Goal: Communication & Community: Answer question/provide support

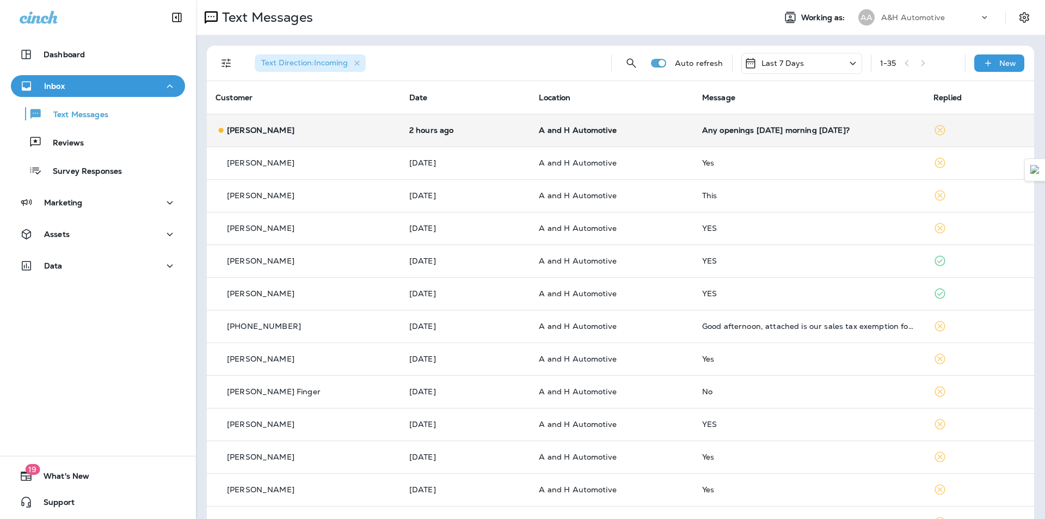
click at [773, 134] on td "Any openings [DATE] morning [DATE]?" at bounding box center [809, 130] width 231 height 33
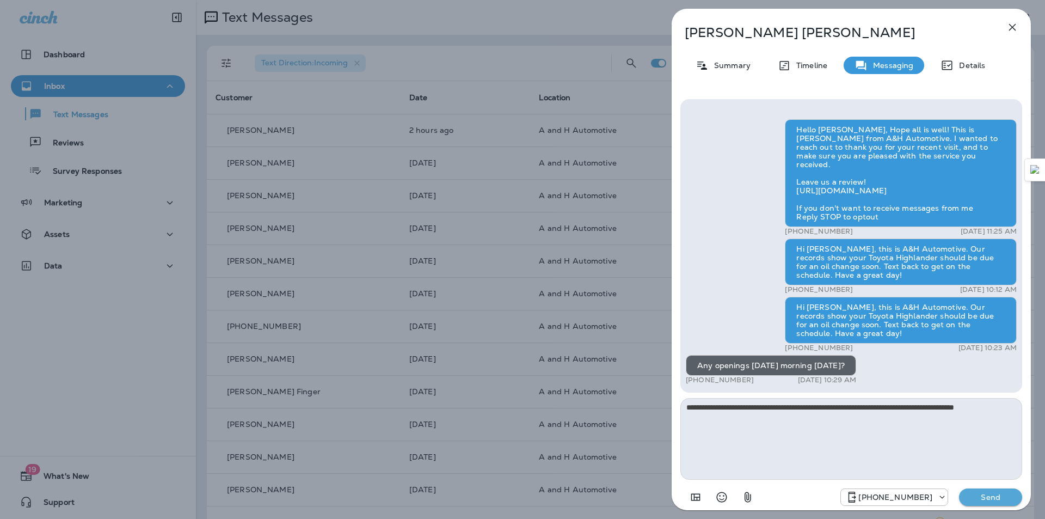
type textarea "**********"
click at [989, 492] on button "Send" at bounding box center [990, 496] width 63 height 17
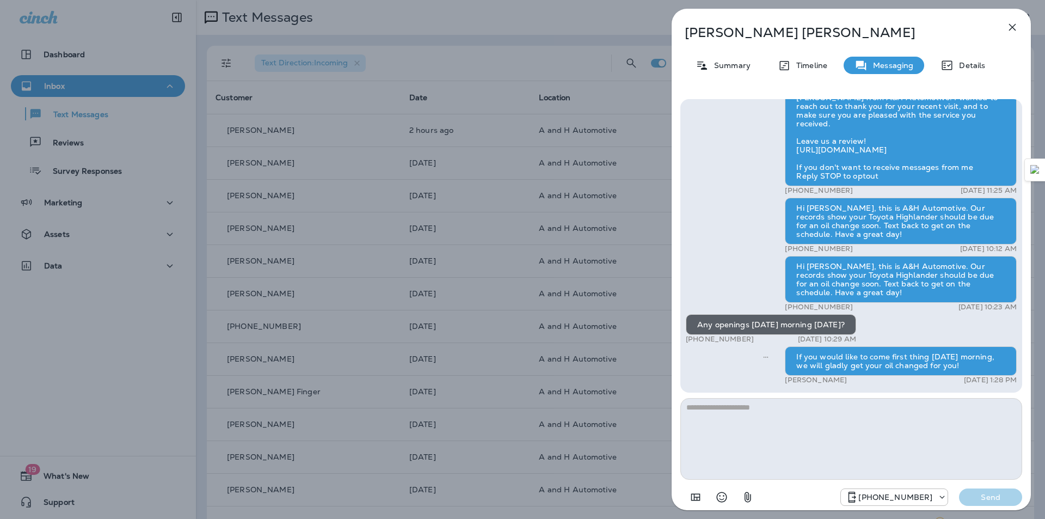
click at [1011, 29] on icon "button" at bounding box center [1013, 27] width 7 height 7
